Goal: Navigation & Orientation: Find specific page/section

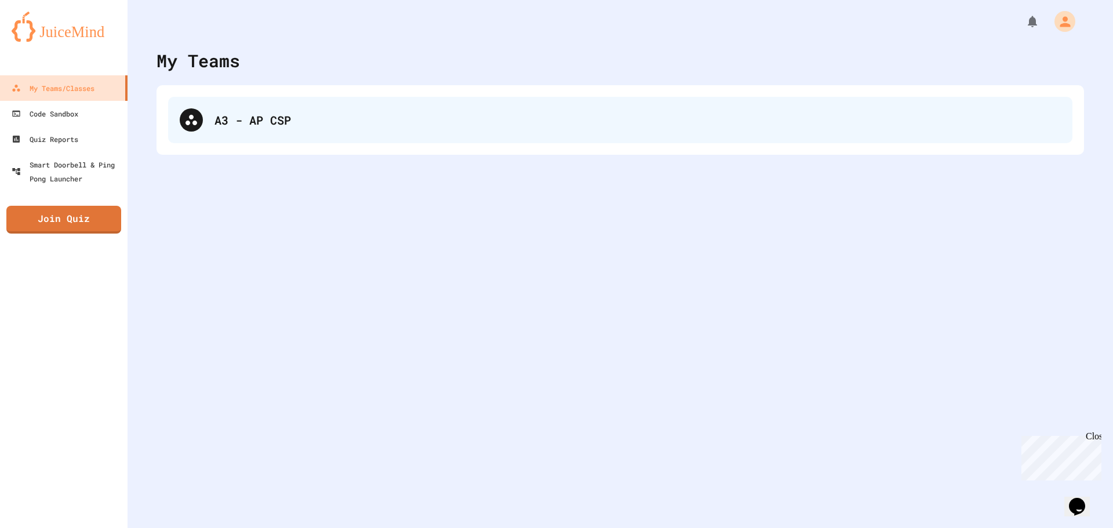
click at [533, 112] on div "A3 - AP CSP" at bounding box center [638, 119] width 847 height 17
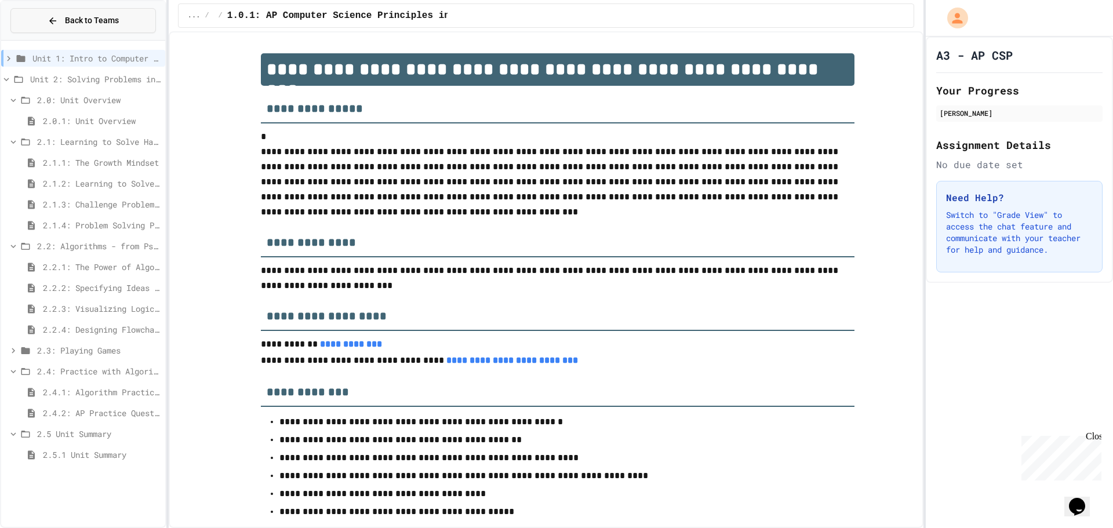
click at [109, 14] on button "Back to Teams" at bounding box center [83, 20] width 146 height 25
